Goal: Transaction & Acquisition: Download file/media

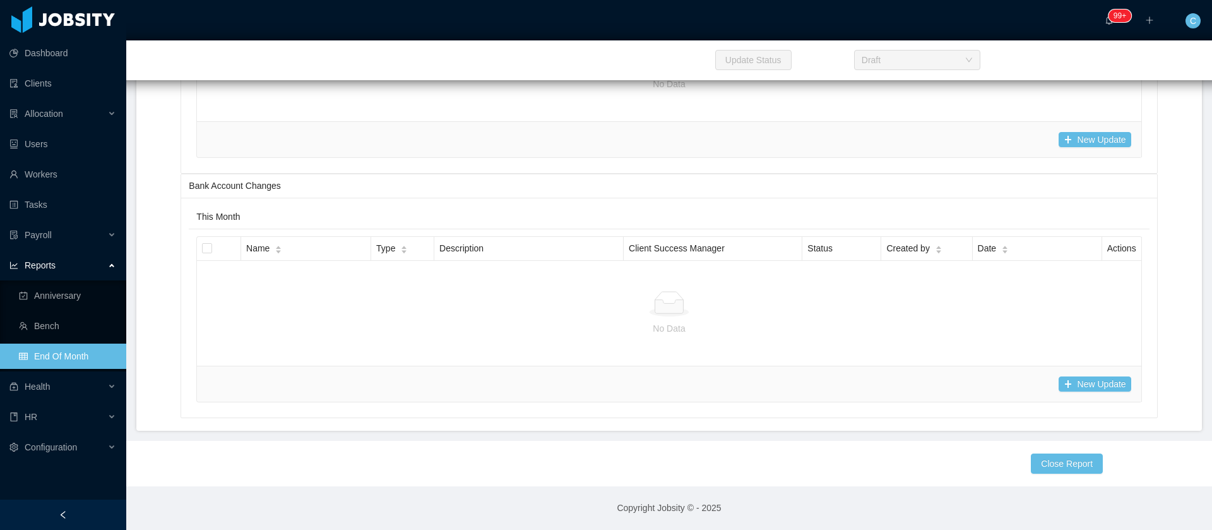
scroll to position [19536, 0]
click at [1076, 386] on button "New Update" at bounding box center [1095, 383] width 73 height 15
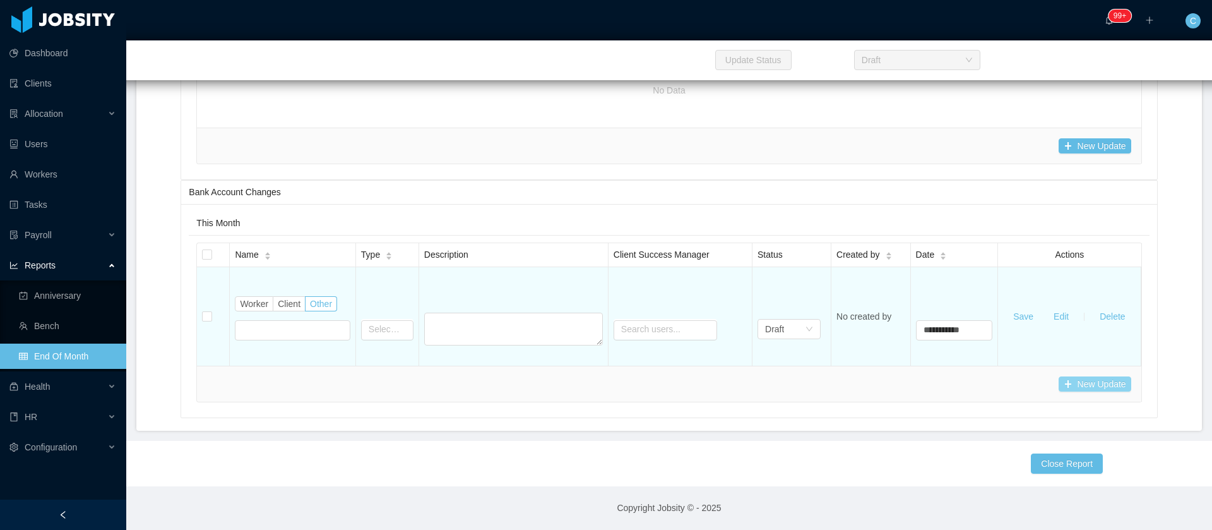
type input "**********"
click at [262, 299] on span "Worker" at bounding box center [254, 304] width 28 height 10
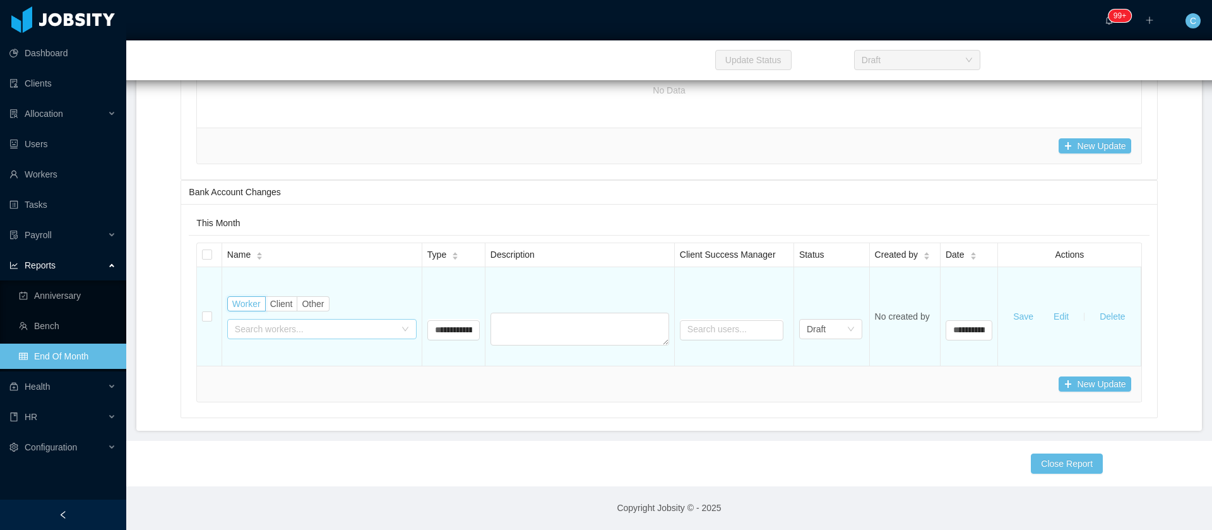
click at [260, 323] on div "Search workers..." at bounding box center [315, 329] width 160 height 13
type input "*"
type input "***"
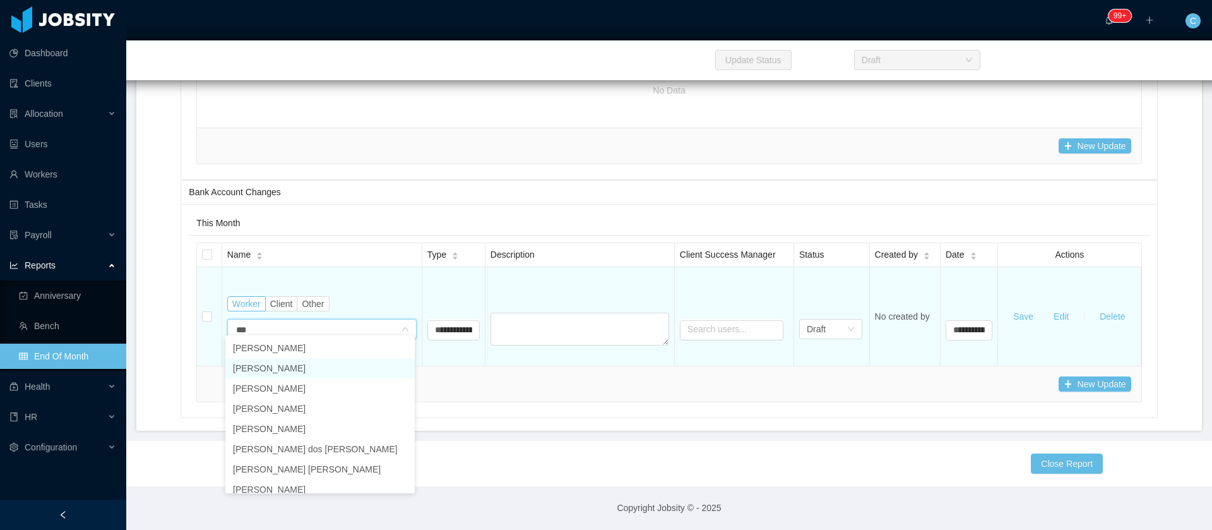
click at [278, 366] on li "[PERSON_NAME]" at bounding box center [319, 368] width 189 height 20
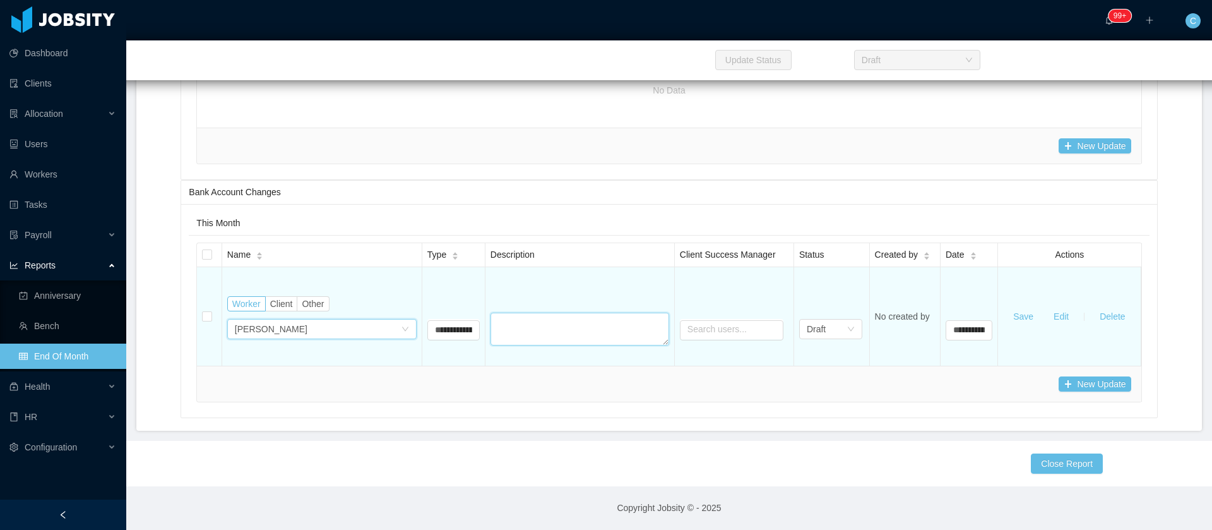
click at [541, 319] on textarea at bounding box center [580, 329] width 179 height 33
type textarea "***"
click at [1016, 309] on button "Save" at bounding box center [1023, 316] width 40 height 20
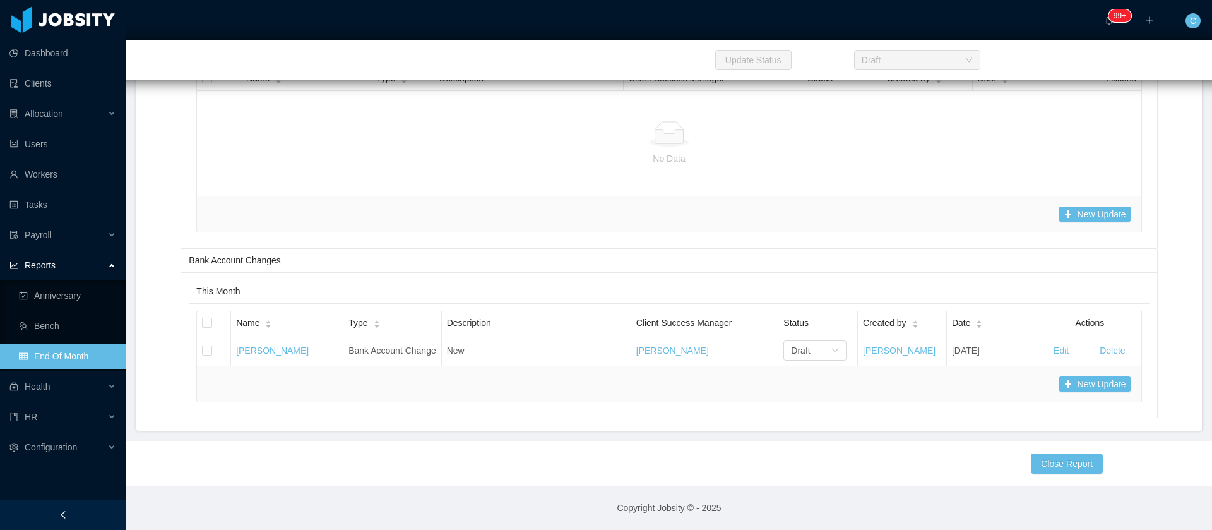
scroll to position [19476, 0]
click at [53, 114] on span "Allocation" at bounding box center [44, 114] width 39 height 10
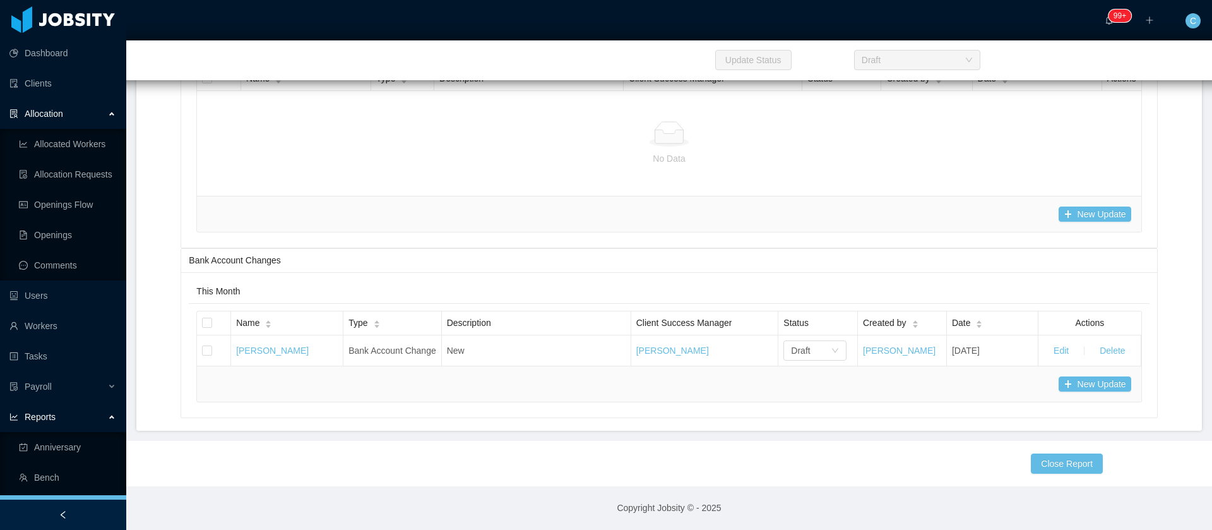
click at [53, 114] on span "Allocation" at bounding box center [44, 114] width 39 height 10
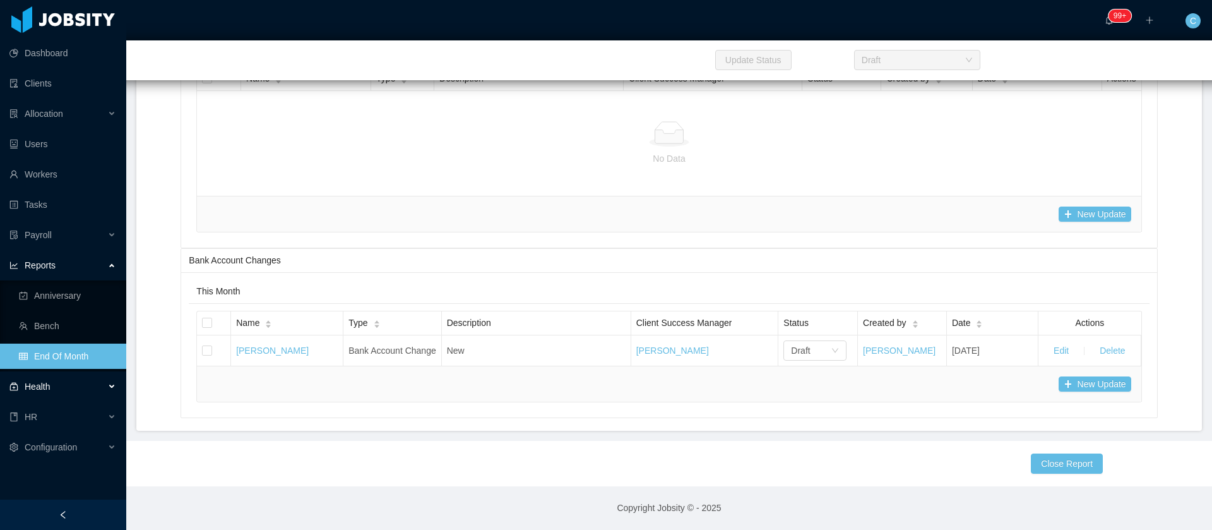
click at [57, 390] on div "Health" at bounding box center [63, 386] width 126 height 25
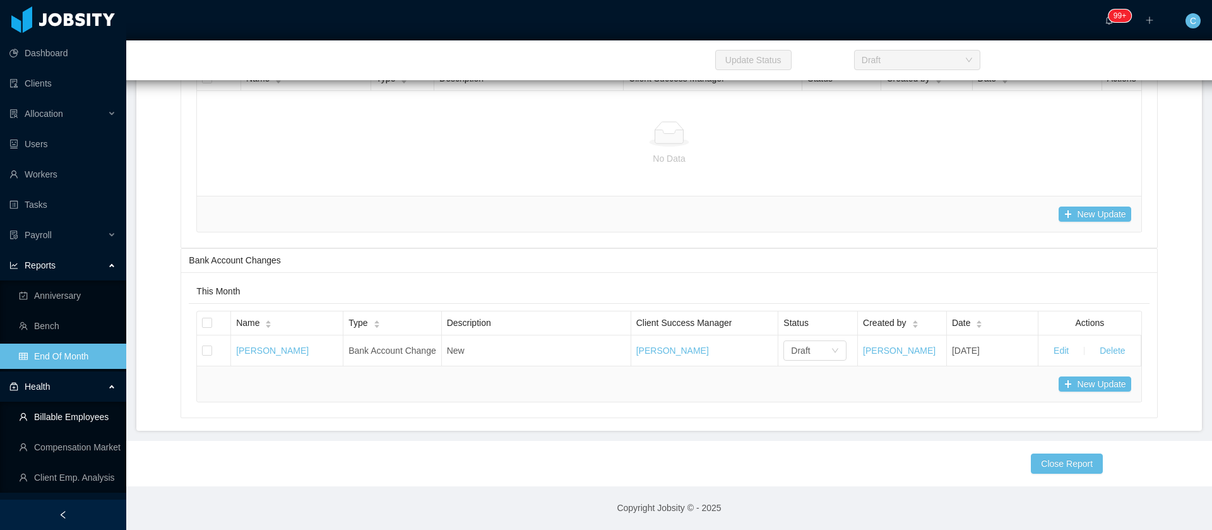
click at [93, 420] on link "Billable Employees" at bounding box center [67, 416] width 97 height 25
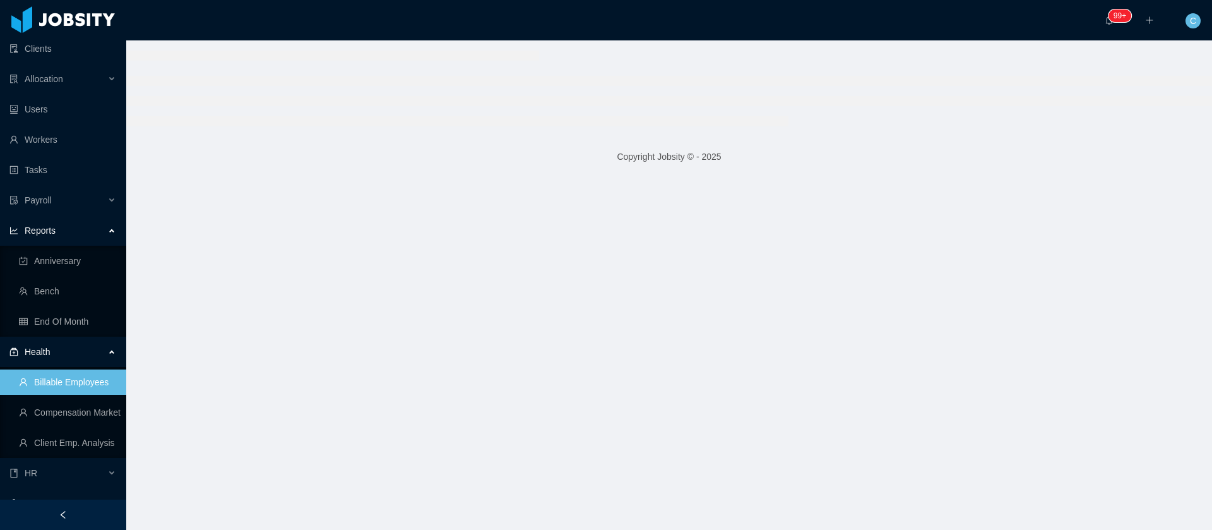
scroll to position [54, 0]
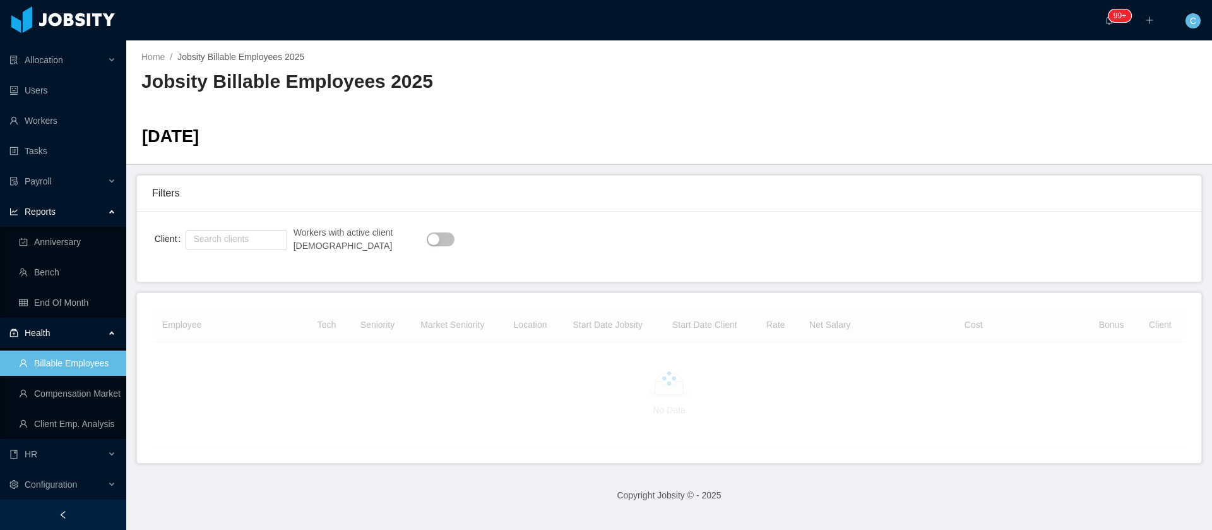
click at [427, 237] on button "button" at bounding box center [441, 239] width 28 height 14
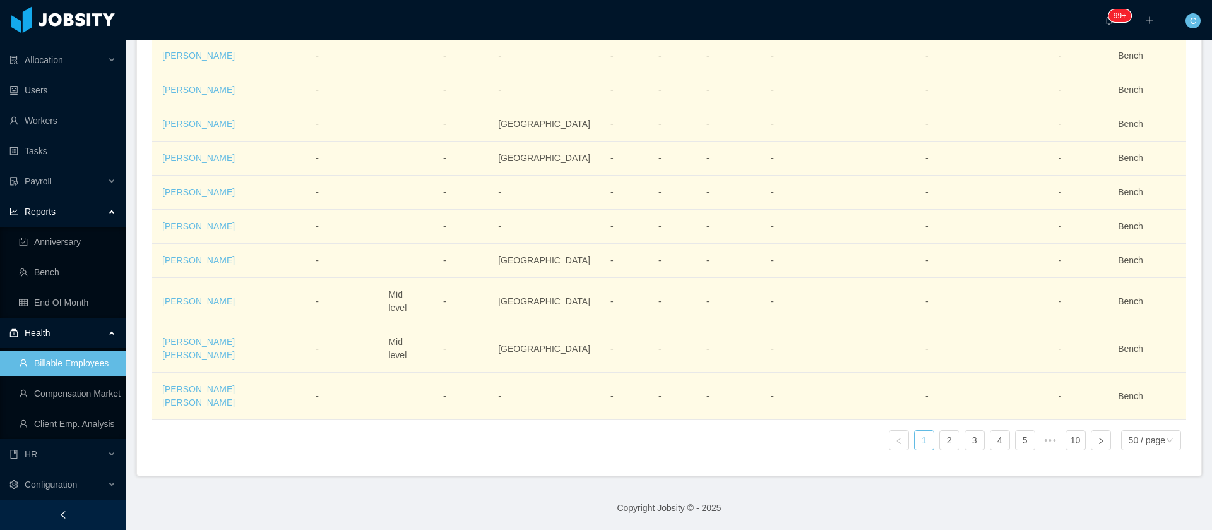
scroll to position [2490, 0]
click at [1140, 431] on div "50 / page" at bounding box center [1147, 440] width 37 height 19
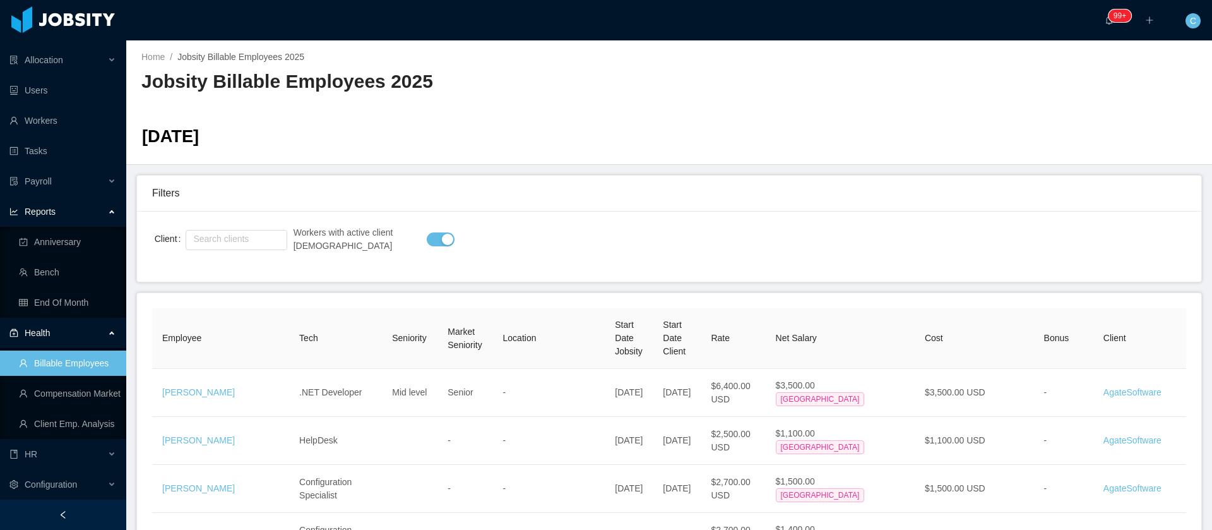
click at [427, 242] on button "button" at bounding box center [441, 239] width 28 height 14
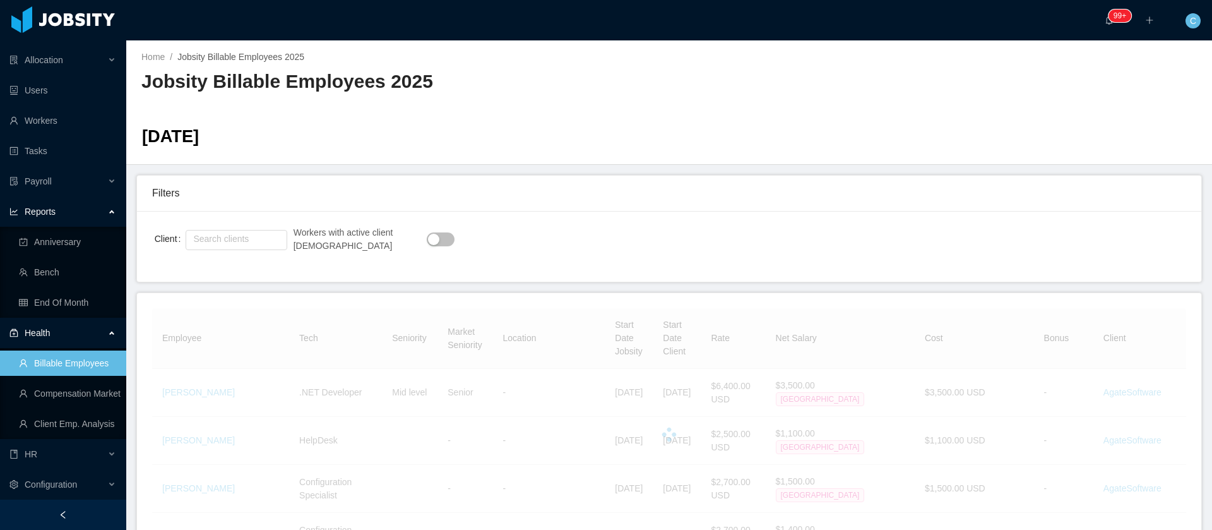
click at [427, 243] on button "button" at bounding box center [441, 239] width 28 height 14
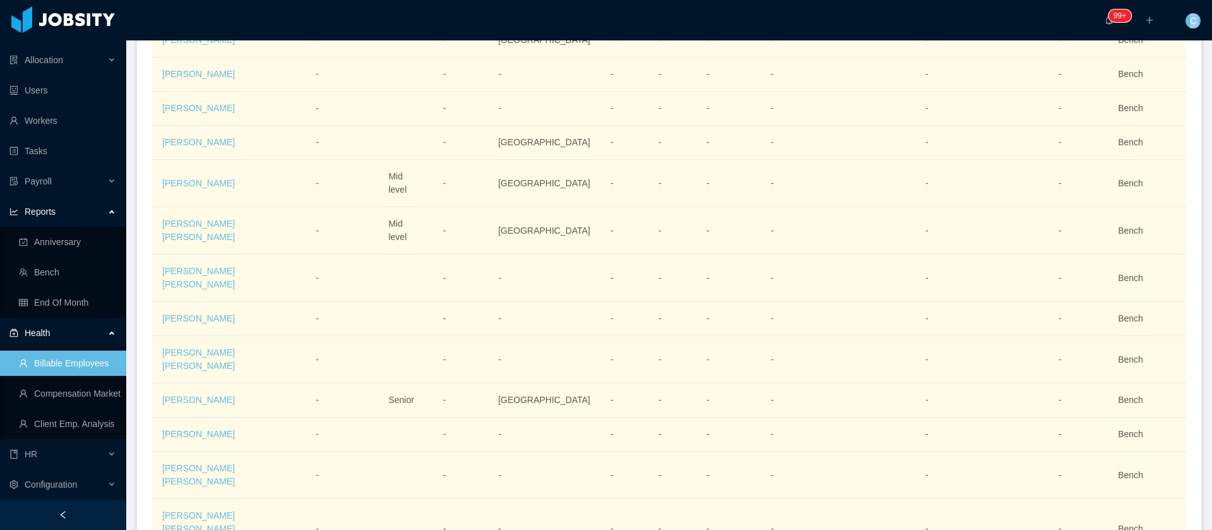
scroll to position [2142, 0]
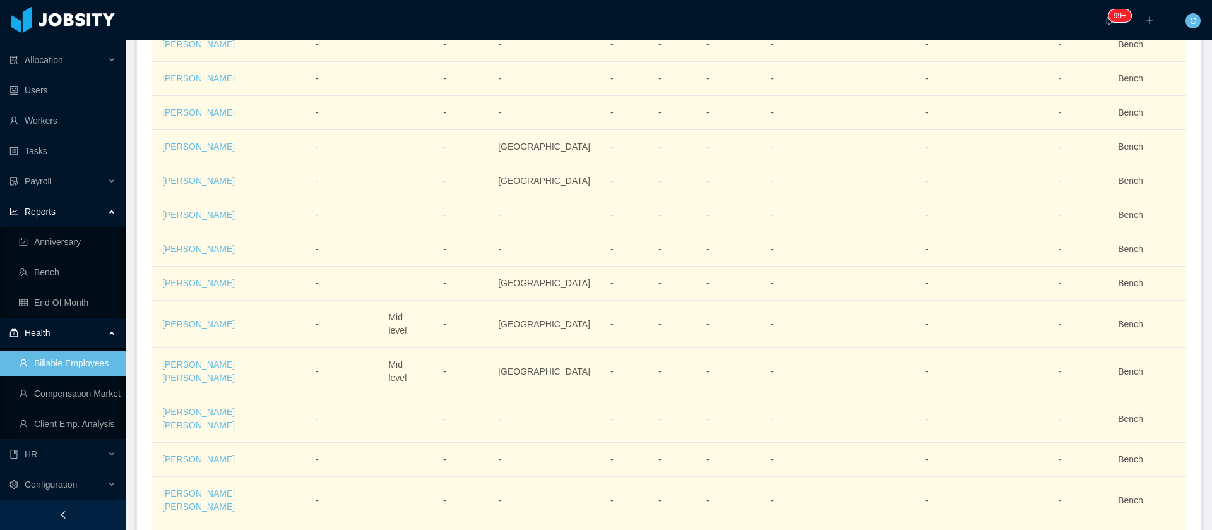
drag, startPoint x: 152, startPoint y: 405, endPoint x: 1140, endPoint y: 133, distance: 1024.9
copy table "Employee Tech Seniority Market Seniority Location Start Date Jobsity Start Date…"
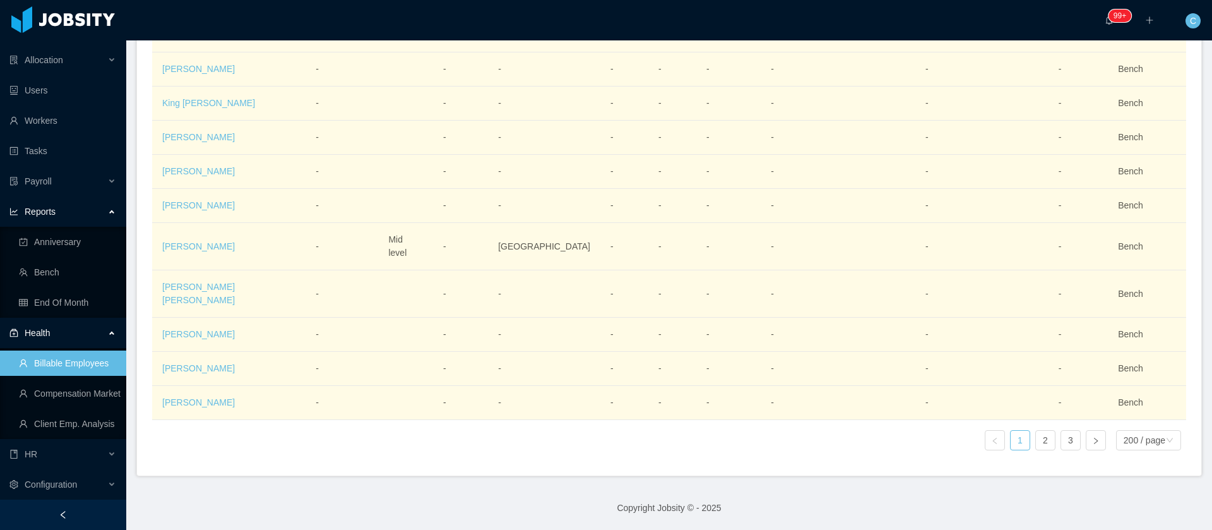
scroll to position [7975, 0]
click at [1036, 431] on link "2" at bounding box center [1045, 440] width 19 height 19
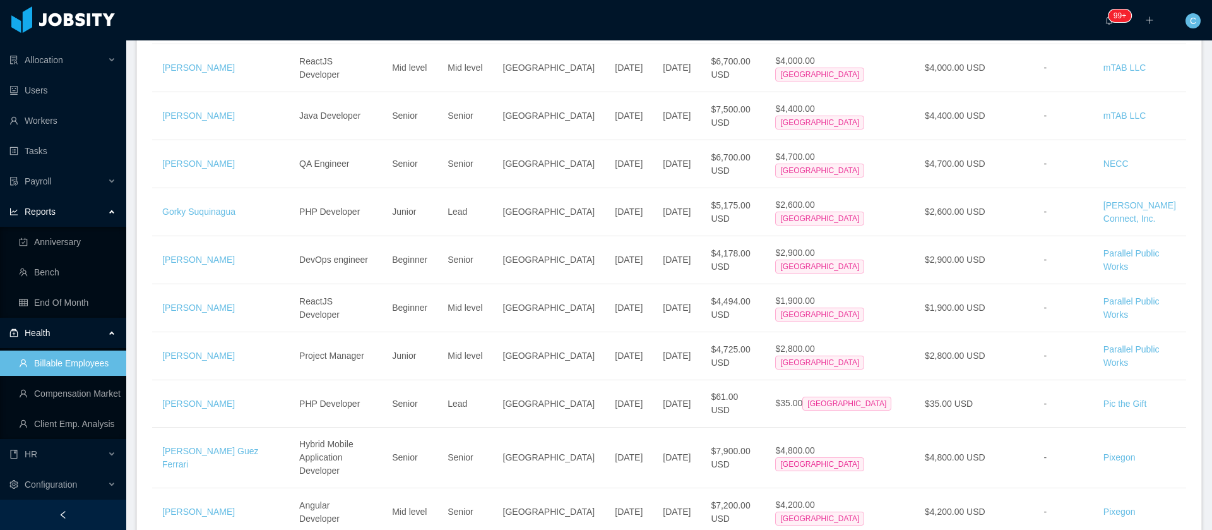
scroll to position [7123, 0]
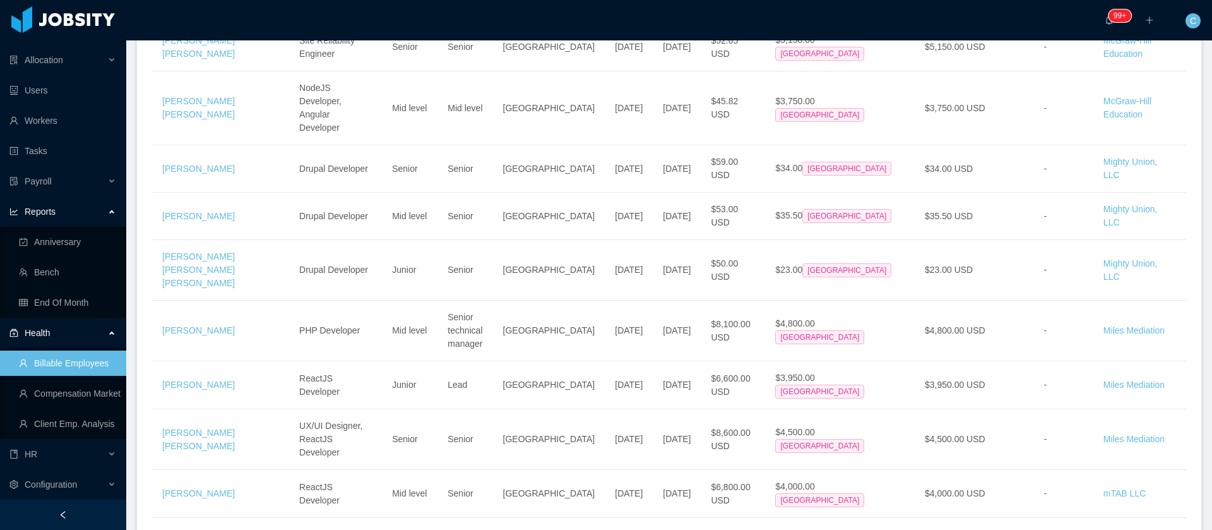
drag, startPoint x: 1197, startPoint y: 307, endPoint x: 1210, endPoint y: 84, distance: 223.3
click at [1210, 81] on section "··· 99+ ··· ··· C ··· Home / Jobsity Billable Employees 2025 / Jobsity Billable…" at bounding box center [669, 265] width 1086 height 530
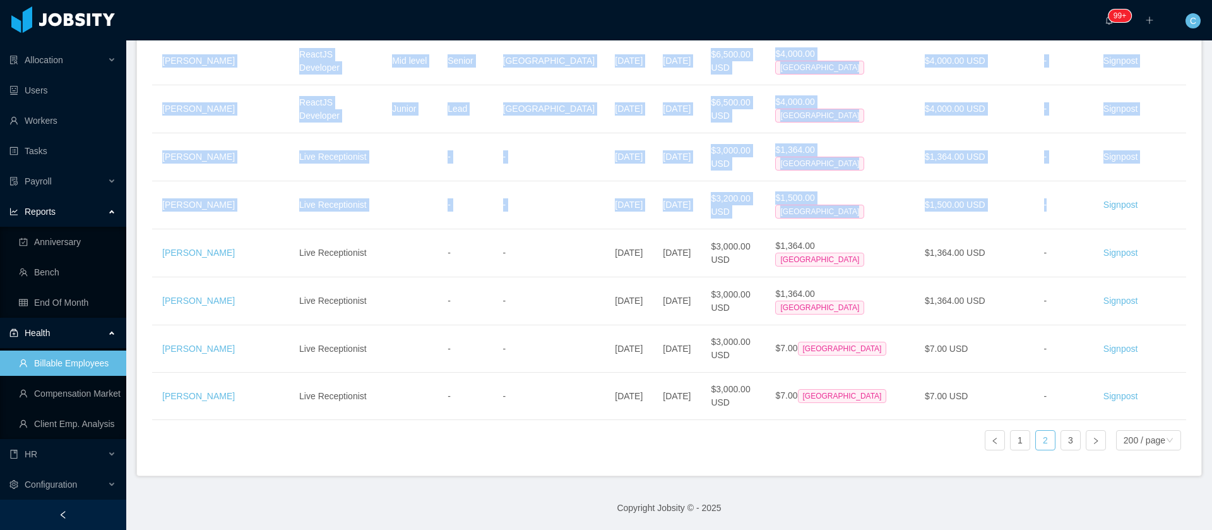
scroll to position [12205, 0]
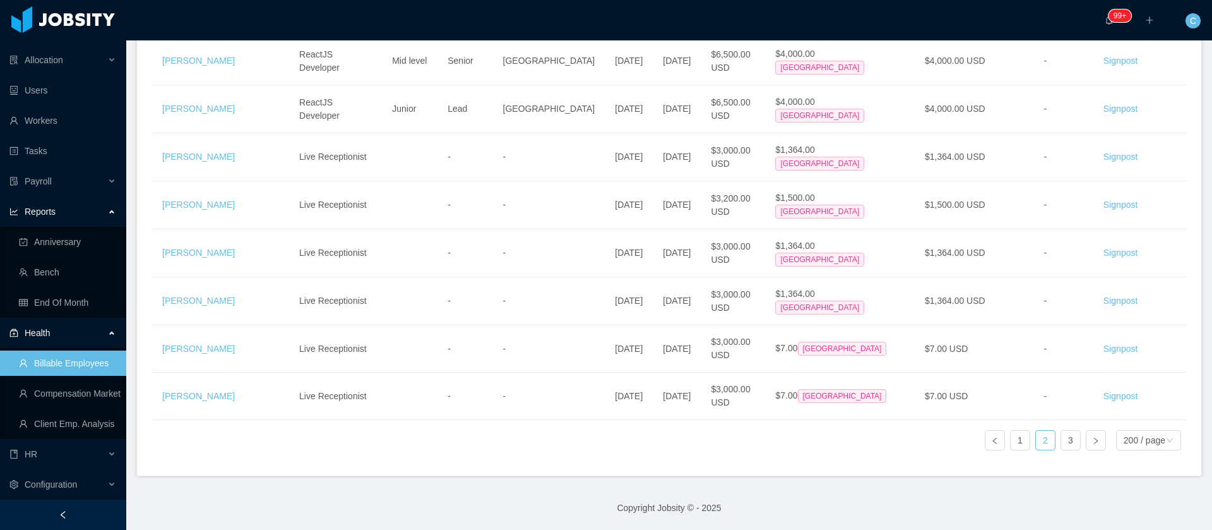
drag, startPoint x: 160, startPoint y: 264, endPoint x: 1173, endPoint y: 405, distance: 1022.5
copy table "Employee Tech Seniority Market Seniority Location Start Date Jobsity Start Date…"
click at [1062, 431] on link "3" at bounding box center [1070, 440] width 19 height 19
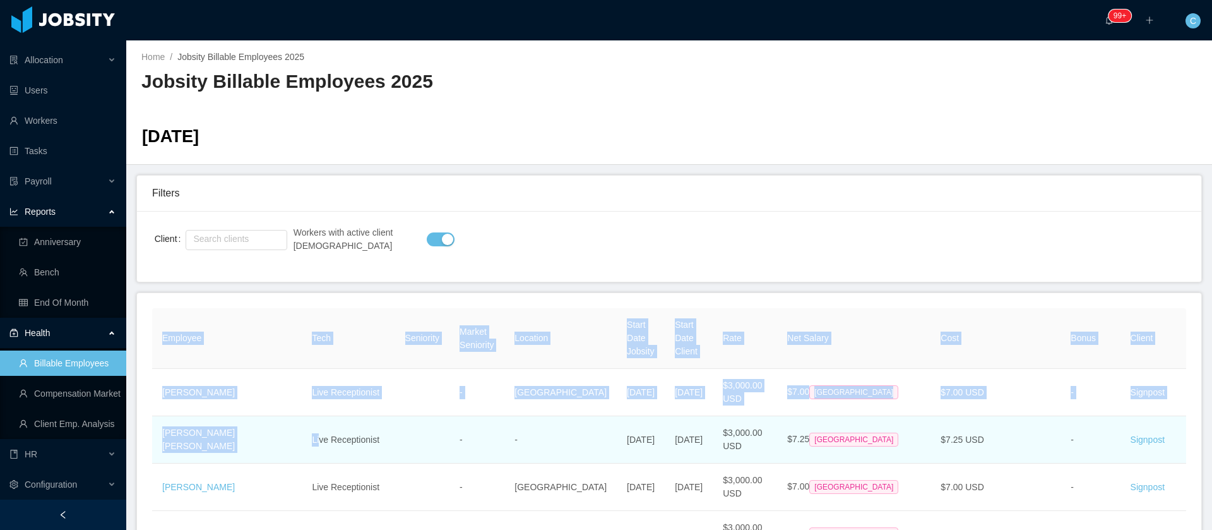
drag, startPoint x: 150, startPoint y: 406, endPoint x: 222, endPoint y: 434, distance: 77.1
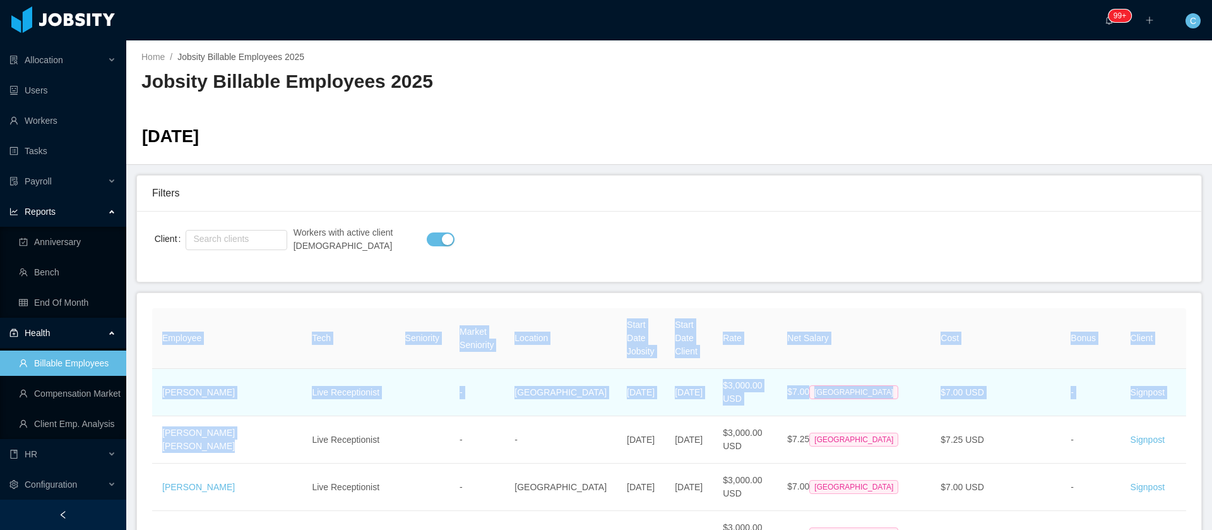
click at [172, 416] on td "[PERSON_NAME]" at bounding box center [227, 392] width 150 height 47
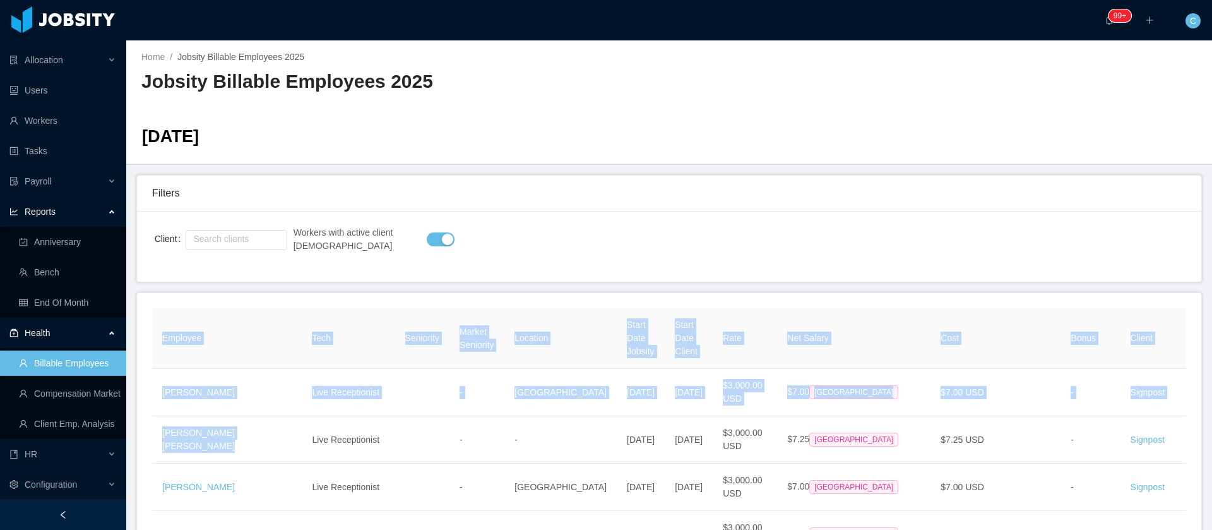
click at [106, 391] on link "Compensation Market" at bounding box center [67, 393] width 97 height 25
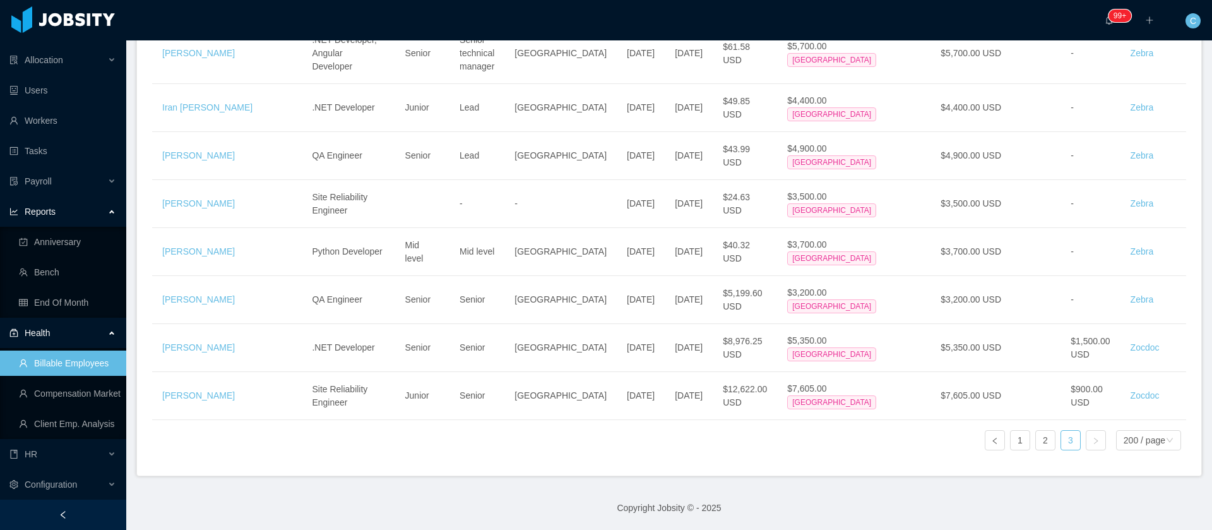
scroll to position [4630, 0]
drag, startPoint x: 152, startPoint y: 400, endPoint x: 1196, endPoint y: 343, distance: 1046.4
click at [1196, 343] on section "··· 99+ ··· ··· C ··· Home / Jobsity Billable Employees 2025 / Jobsity Billable…" at bounding box center [669, 265] width 1086 height 530
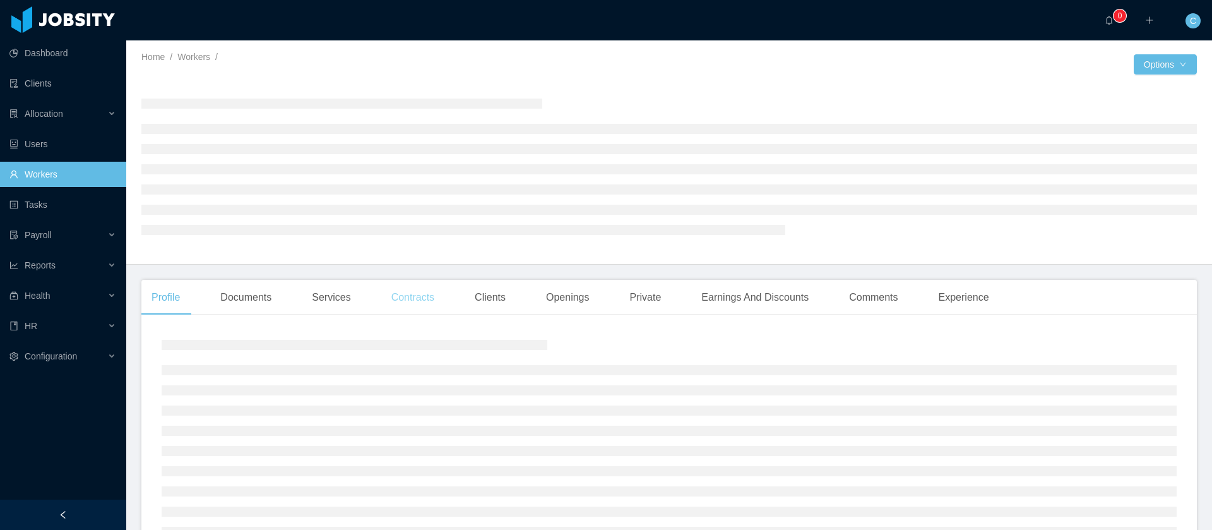
click at [415, 301] on div "Contracts" at bounding box center [412, 297] width 63 height 35
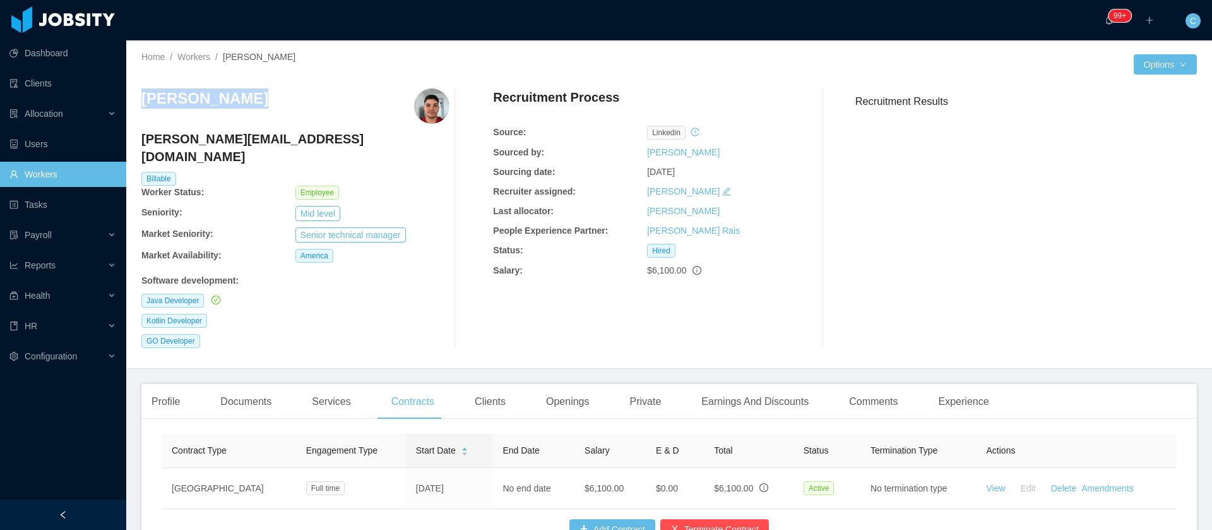
drag, startPoint x: 240, startPoint y: 107, endPoint x: 138, endPoint y: 98, distance: 102.7
click at [138, 98] on div "Home / Workers / Cristian Raña / Options Cristian Raña cristian.rana@jobsity.co…" at bounding box center [669, 204] width 1086 height 328
copy h3 "[PERSON_NAME]"
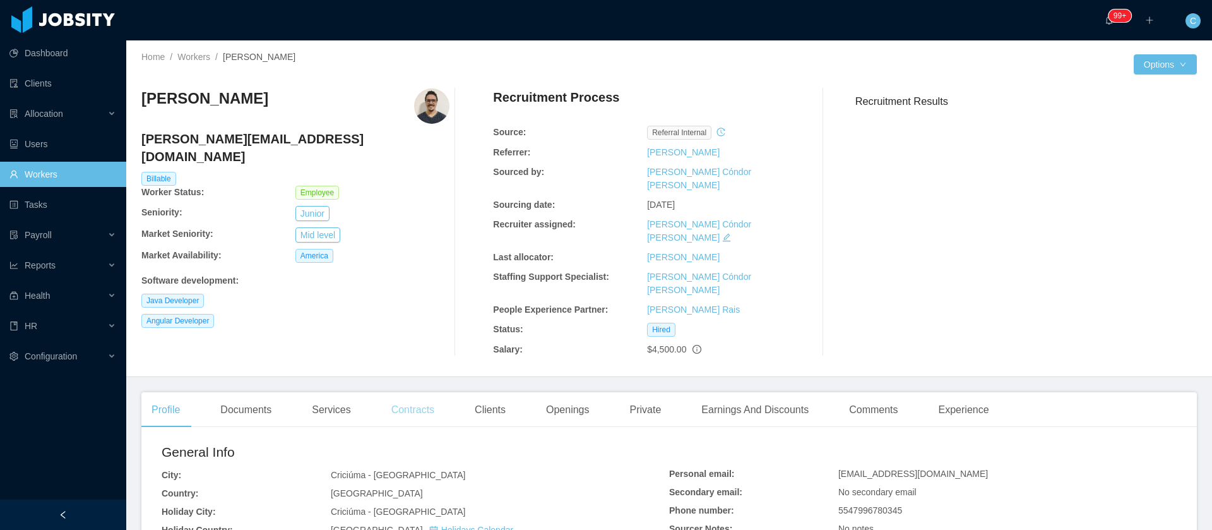
click at [407, 392] on div "Contracts" at bounding box center [412, 409] width 63 height 35
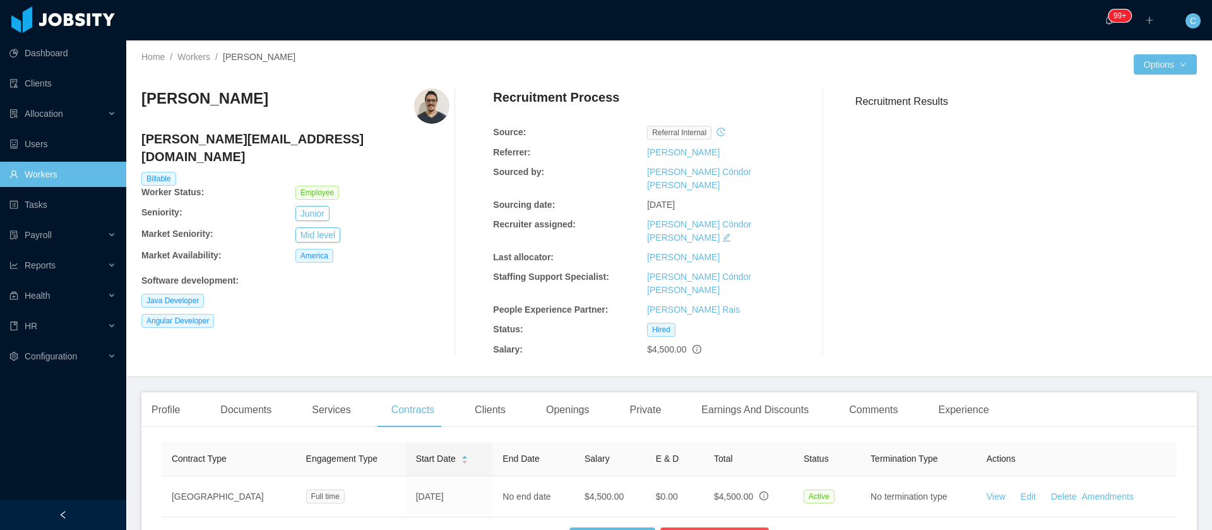
drag, startPoint x: 316, startPoint y: 92, endPoint x: 138, endPoint y: 97, distance: 177.5
click at [138, 97] on div "Home / Workers / Guilherme Cesar Lamego / Options Guilherme Cesar Lamego guilhe…" at bounding box center [669, 208] width 1086 height 337
copy h3 "[PERSON_NAME]"
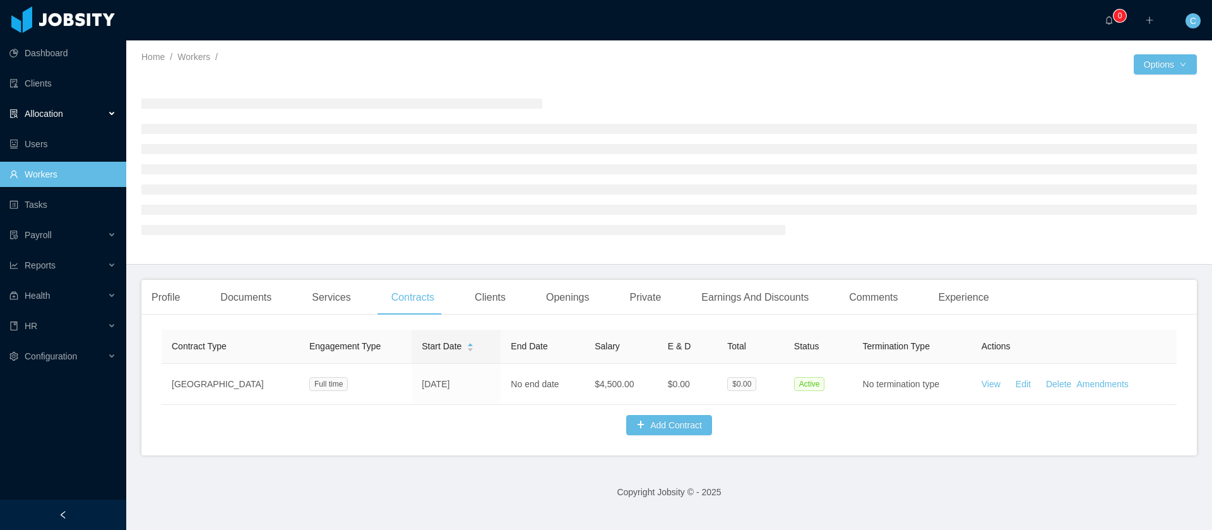
click at [83, 120] on div "Allocation" at bounding box center [63, 113] width 126 height 25
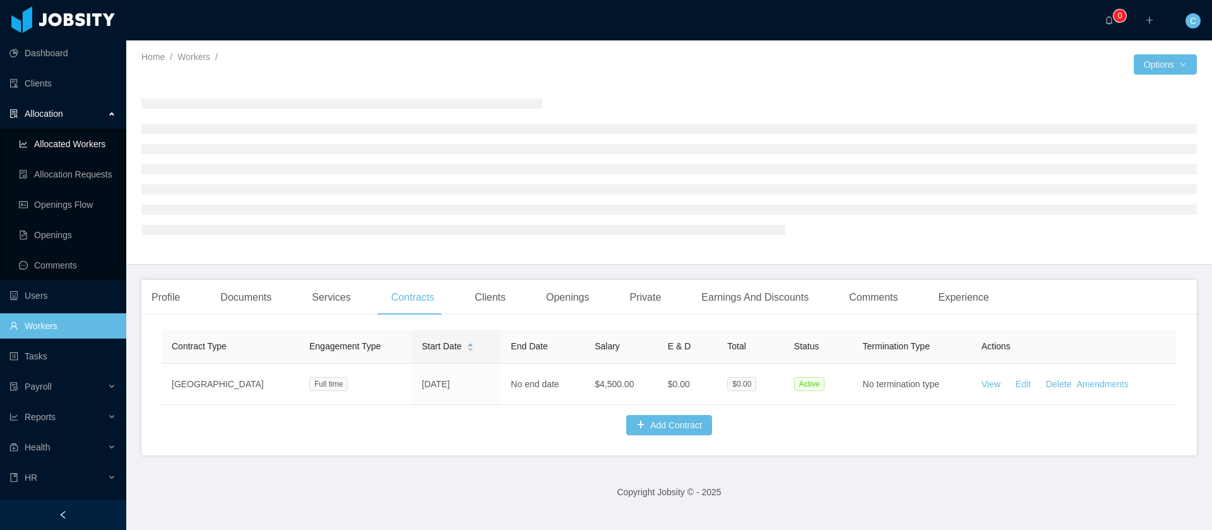
click at [80, 140] on link "Allocated Workers" at bounding box center [67, 143] width 97 height 25
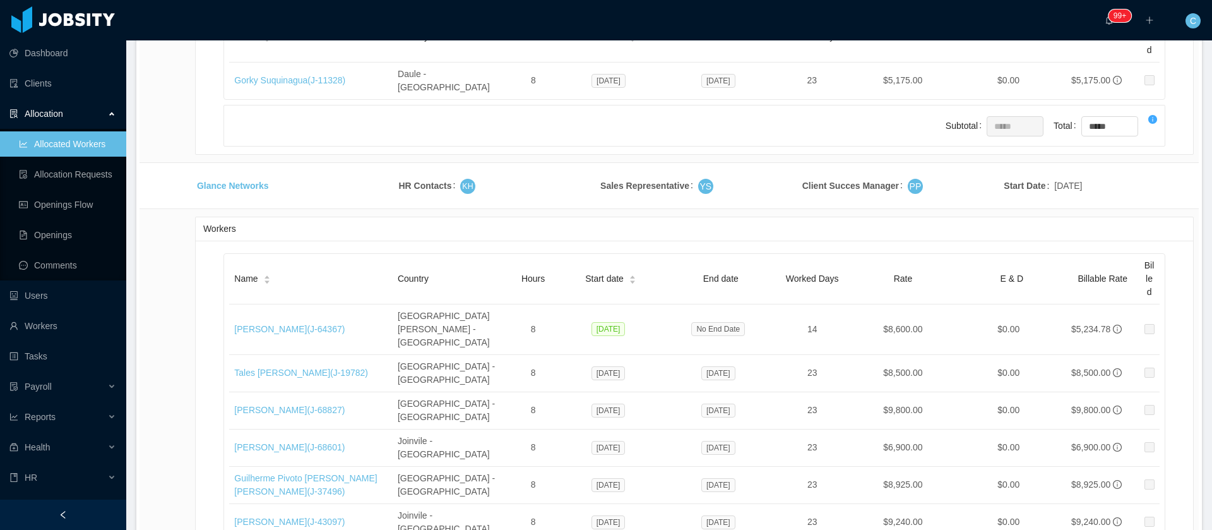
scroll to position [21448, 0]
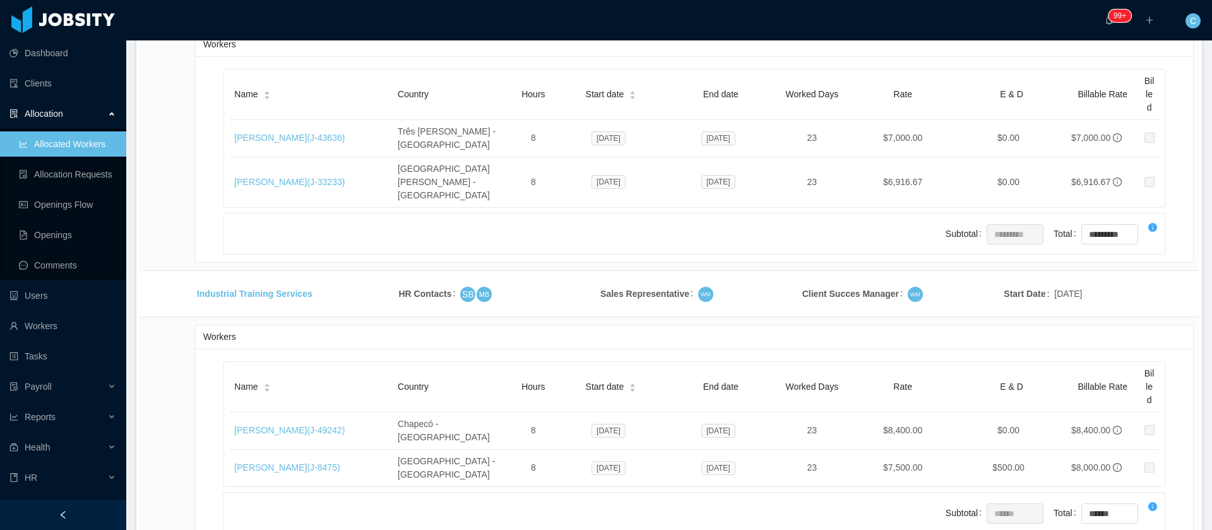
click at [1140, 438] on li "500 / page" at bounding box center [1150, 436] width 58 height 20
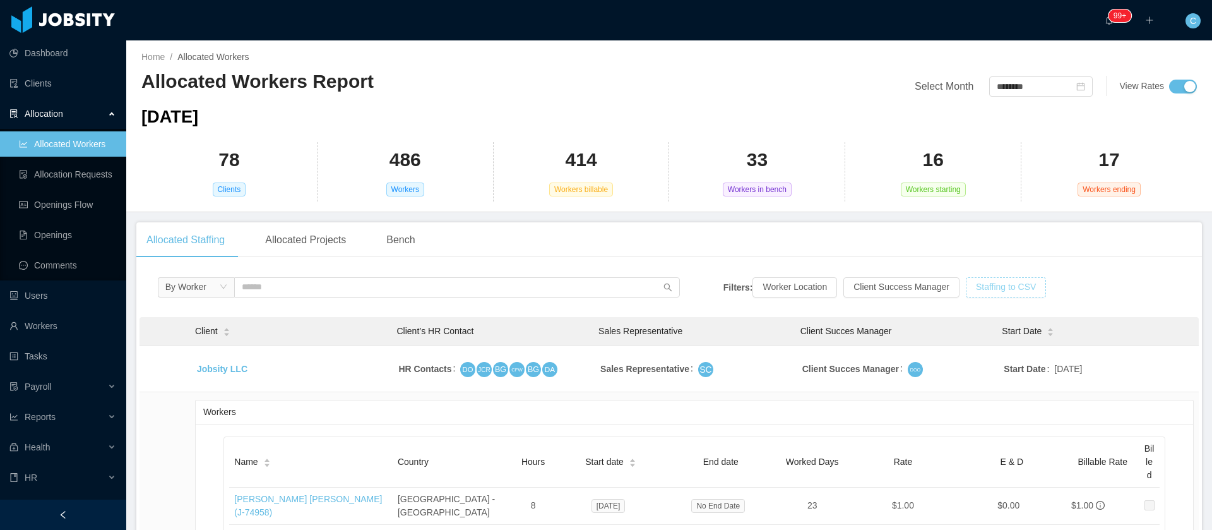
click at [968, 285] on button "Staffing to CSV" at bounding box center [1006, 287] width 80 height 20
